Goal: Contribute content: Add original content to the website for others to see

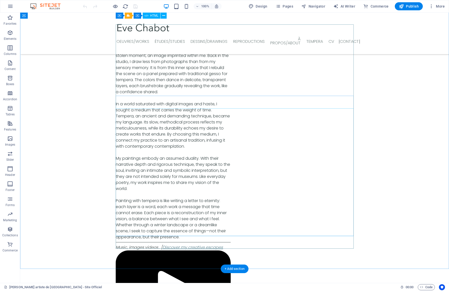
scroll to position [1847, 0]
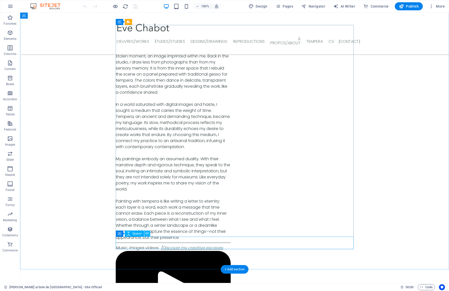
click at [147, 233] on icon at bounding box center [147, 233] width 3 height 5
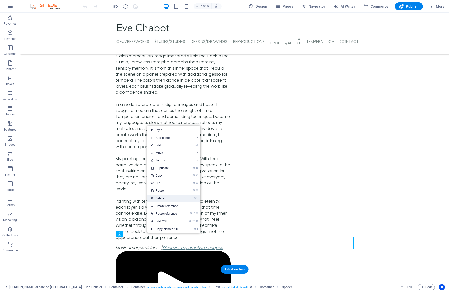
click at [157, 197] on link "⌦ Delete" at bounding box center [164, 199] width 34 height 8
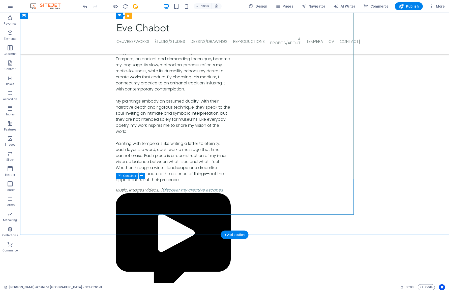
scroll to position [1904, 0]
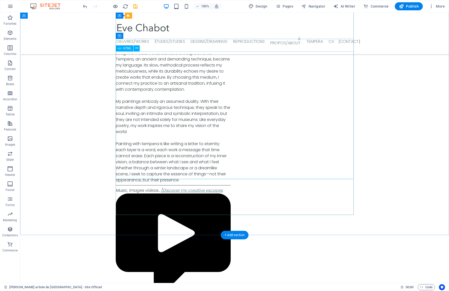
click at [141, 176] on icon at bounding box center [141, 175] width 3 height 5
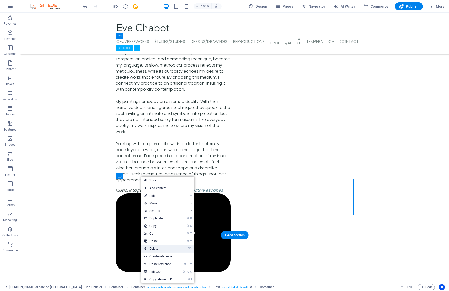
click at [160, 245] on link "⌦ Delete" at bounding box center [158, 249] width 34 height 8
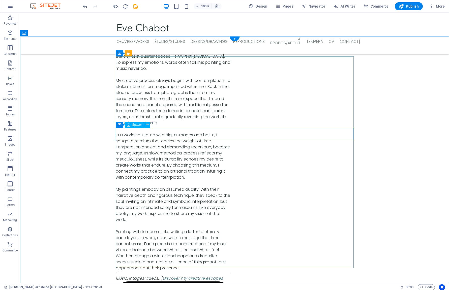
scroll to position [1815, 0]
click at [136, 139] on icon at bounding box center [136, 137] width 3 height 5
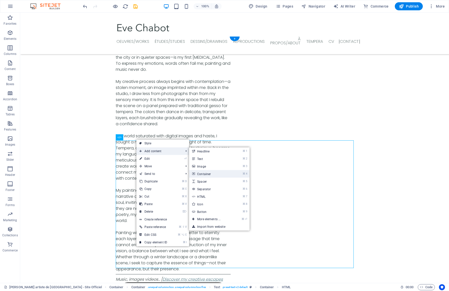
click at [213, 173] on link "⌘ 4 Container" at bounding box center [210, 174] width 42 height 8
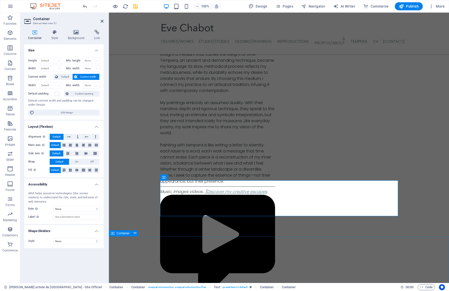
scroll to position [1903, 0]
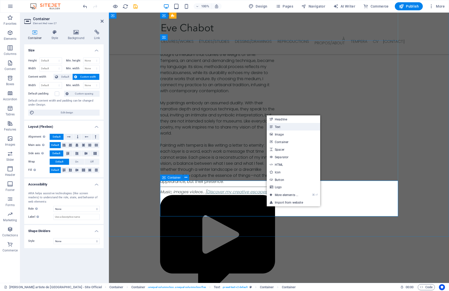
click at [280, 128] on link "Text" at bounding box center [293, 127] width 53 height 8
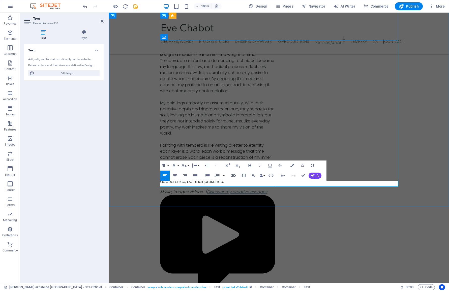
drag, startPoint x: 184, startPoint y: 184, endPoint x: 160, endPoint y: 184, distance: 24.2
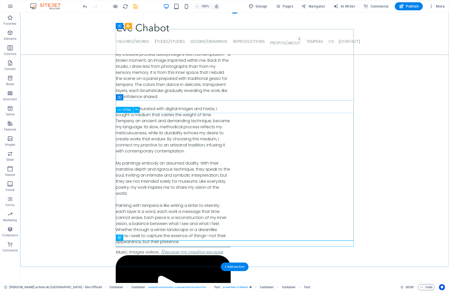
scroll to position [1843, 0]
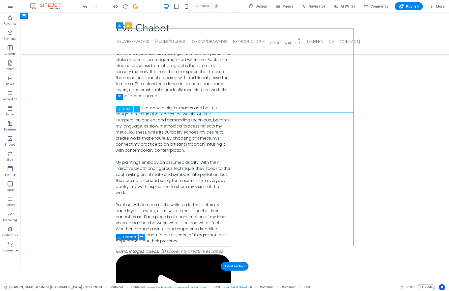
click at [140, 238] on icon at bounding box center [141, 236] width 3 height 5
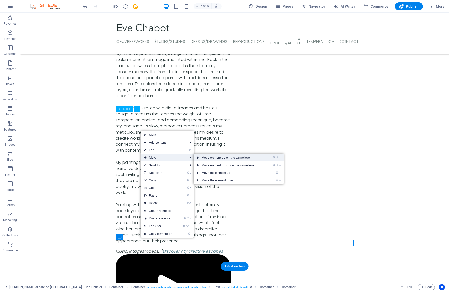
click at [211, 160] on link "⌘ ⇧ ⬆ Move element up on the same level" at bounding box center [229, 158] width 71 height 8
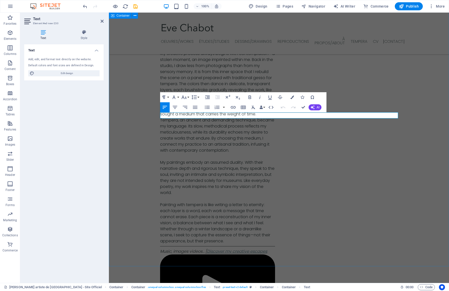
drag, startPoint x: 243, startPoint y: 116, endPoint x: 159, endPoint y: 114, distance: 84.7
click at [168, 98] on button "Paragraph Format" at bounding box center [165, 97] width 10 height 10
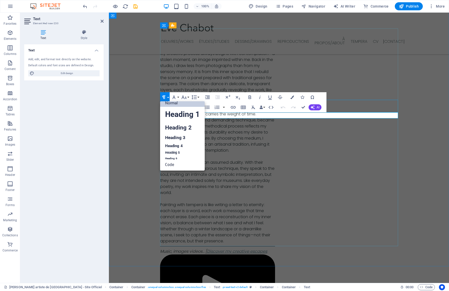
scroll to position [4, 0]
click at [175, 140] on link "Heading 3" at bounding box center [182, 138] width 45 height 9
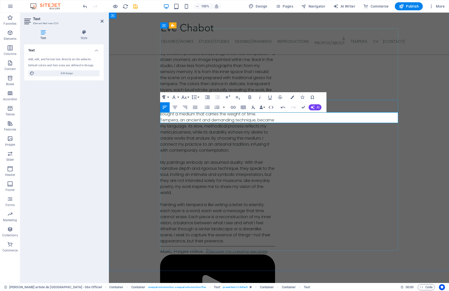
click at [166, 98] on icon "button" at bounding box center [164, 97] width 6 height 6
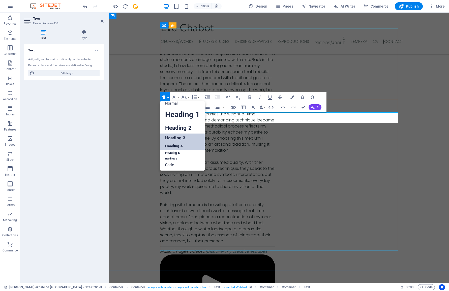
click at [173, 145] on link "Heading 4" at bounding box center [182, 146] width 45 height 8
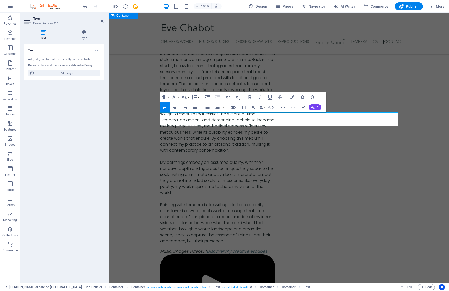
drag, startPoint x: 284, startPoint y: 116, endPoint x: 152, endPoint y: 112, distance: 131.9
click at [175, 108] on icon "button" at bounding box center [175, 107] width 6 height 6
click at [166, 108] on icon "button" at bounding box center [165, 107] width 6 height 6
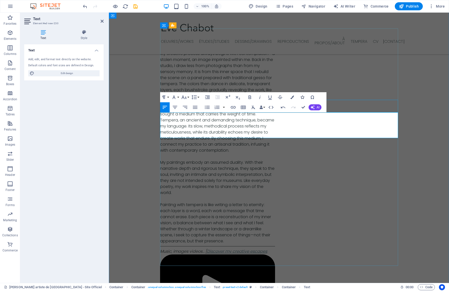
click at [302, 98] on icon "button" at bounding box center [302, 98] width 4 height 4
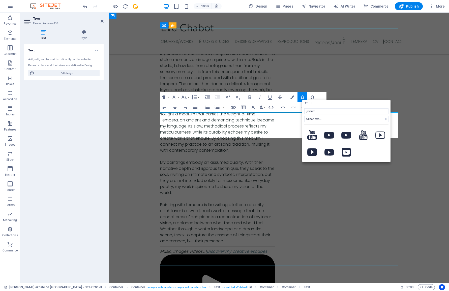
type input "YouTube"
click at [310, 138] on icon at bounding box center [312, 135] width 10 height 10
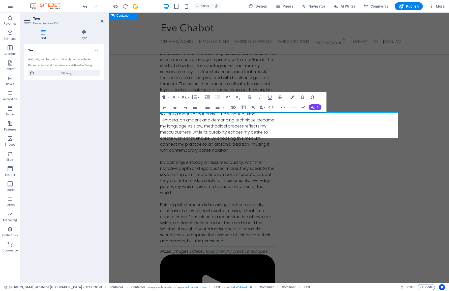
drag, startPoint x: 164, startPoint y: 129, endPoint x: 158, endPoint y: 129, distance: 5.8
drag, startPoint x: 169, startPoint y: 128, endPoint x: 154, endPoint y: 126, distance: 15.5
click at [168, 98] on button "Paragraph Format" at bounding box center [165, 97] width 10 height 10
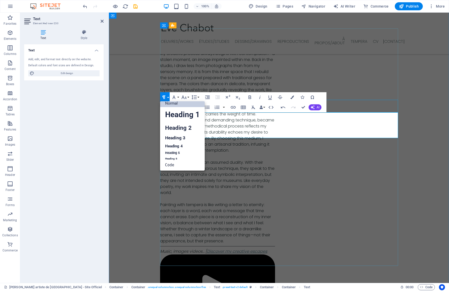
click at [170, 105] on link "Normal" at bounding box center [182, 104] width 45 height 8
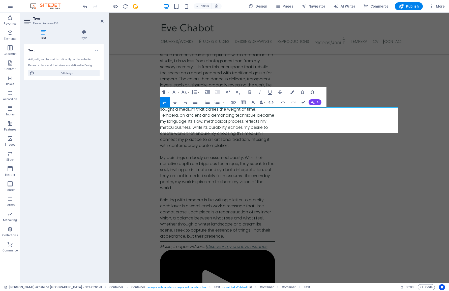
scroll to position [1849, 0]
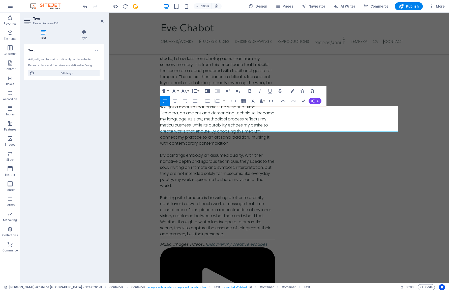
drag, startPoint x: 175, startPoint y: 122, endPoint x: 167, endPoint y: 108, distance: 16.1
click at [173, 101] on icon "button" at bounding box center [175, 101] width 6 height 6
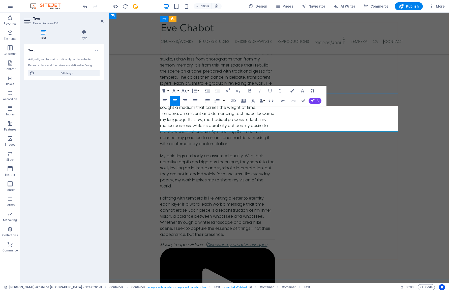
click at [304, 91] on button "Icons" at bounding box center [302, 91] width 10 height 10
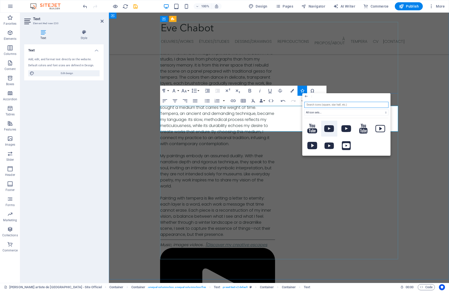
click at [330, 128] on icon at bounding box center [329, 128] width 10 height 7
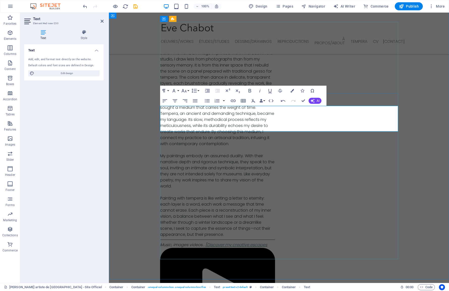
drag, startPoint x: 294, startPoint y: 124, endPoint x: 267, endPoint y: 122, distance: 27.5
click at [232, 102] on icon "button" at bounding box center [233, 101] width 6 height 6
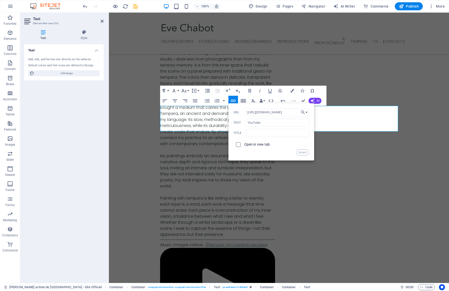
type input "https://www.youtube.com/@EveChabot"
click at [239, 145] on input "checkbox" at bounding box center [237, 144] width 5 height 5
checkbox input "true"
click at [302, 153] on button "Insert" at bounding box center [302, 152] width 13 height 6
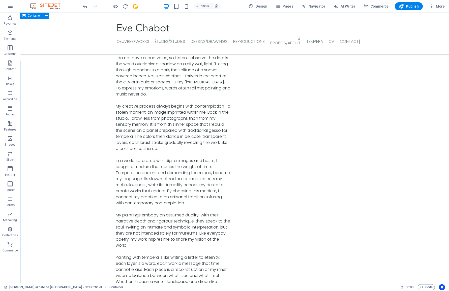
scroll to position [1791, 0]
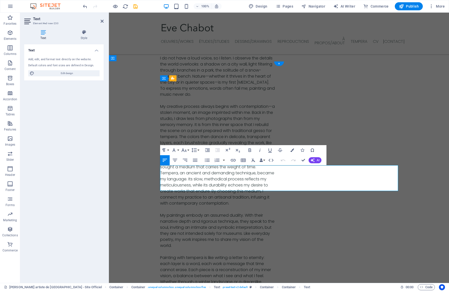
click at [177, 161] on icon "button" at bounding box center [175, 160] width 6 height 6
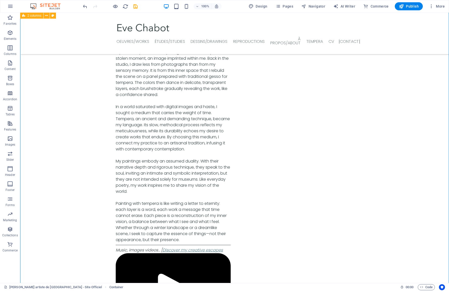
scroll to position [1845, 0]
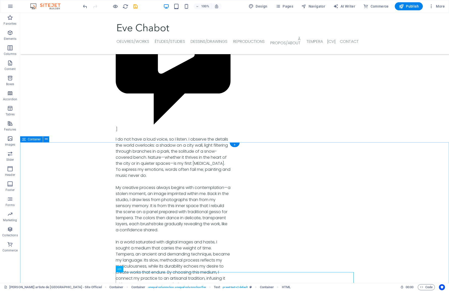
scroll to position [1708, 0]
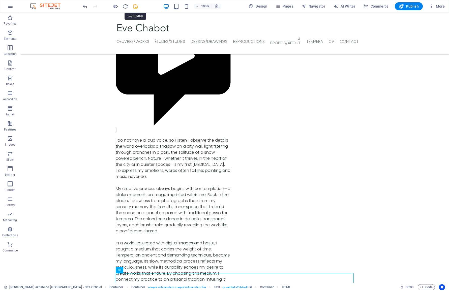
click at [137, 8] on icon "save" at bounding box center [136, 7] width 6 height 6
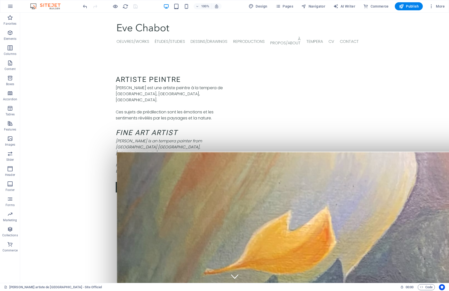
scroll to position [0, 0]
click at [410, 9] on span "Publish" at bounding box center [409, 6] width 20 height 5
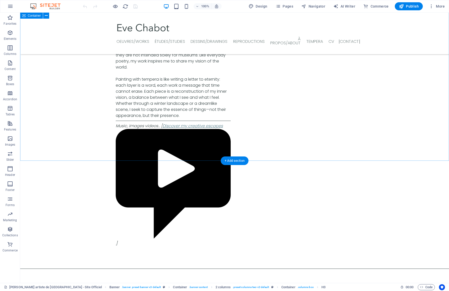
scroll to position [1969, 0]
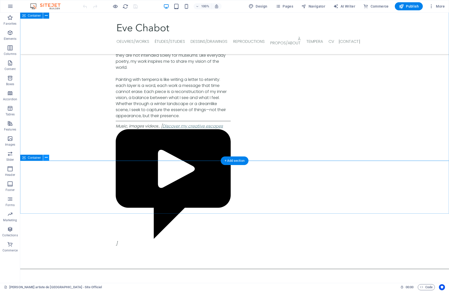
click at [47, 159] on icon at bounding box center [46, 157] width 3 height 5
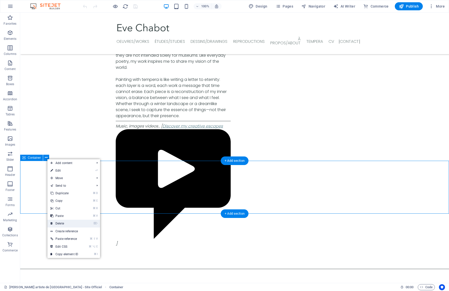
click at [62, 222] on link "⌦ Delete" at bounding box center [64, 224] width 34 height 8
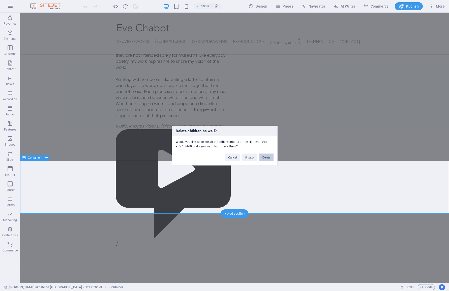
click at [263, 159] on button "Delete" at bounding box center [266, 157] width 14 height 8
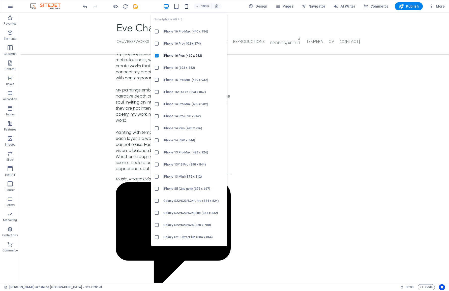
click at [188, 8] on icon "button" at bounding box center [186, 7] width 6 height 6
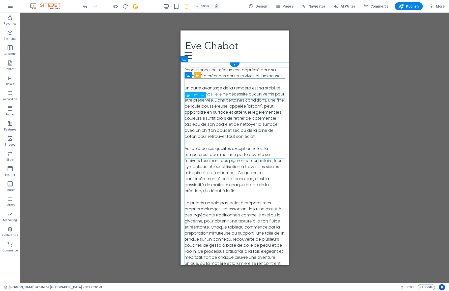
scroll to position [2870, 0]
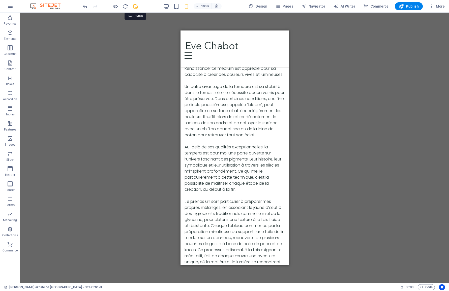
click at [133, 8] on icon "save" at bounding box center [136, 7] width 6 height 6
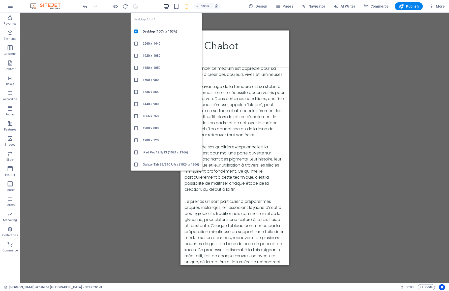
click at [167, 7] on icon "button" at bounding box center [166, 7] width 6 height 6
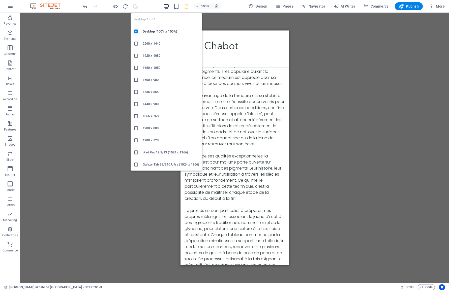
scroll to position [1907, 0]
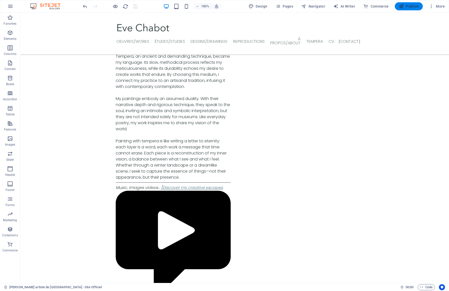
click at [404, 9] on button "Publish" at bounding box center [409, 6] width 28 height 8
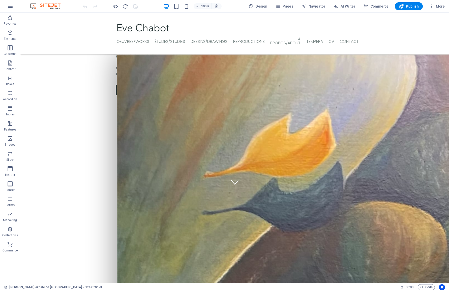
scroll to position [94, 0]
